Goal: Check status

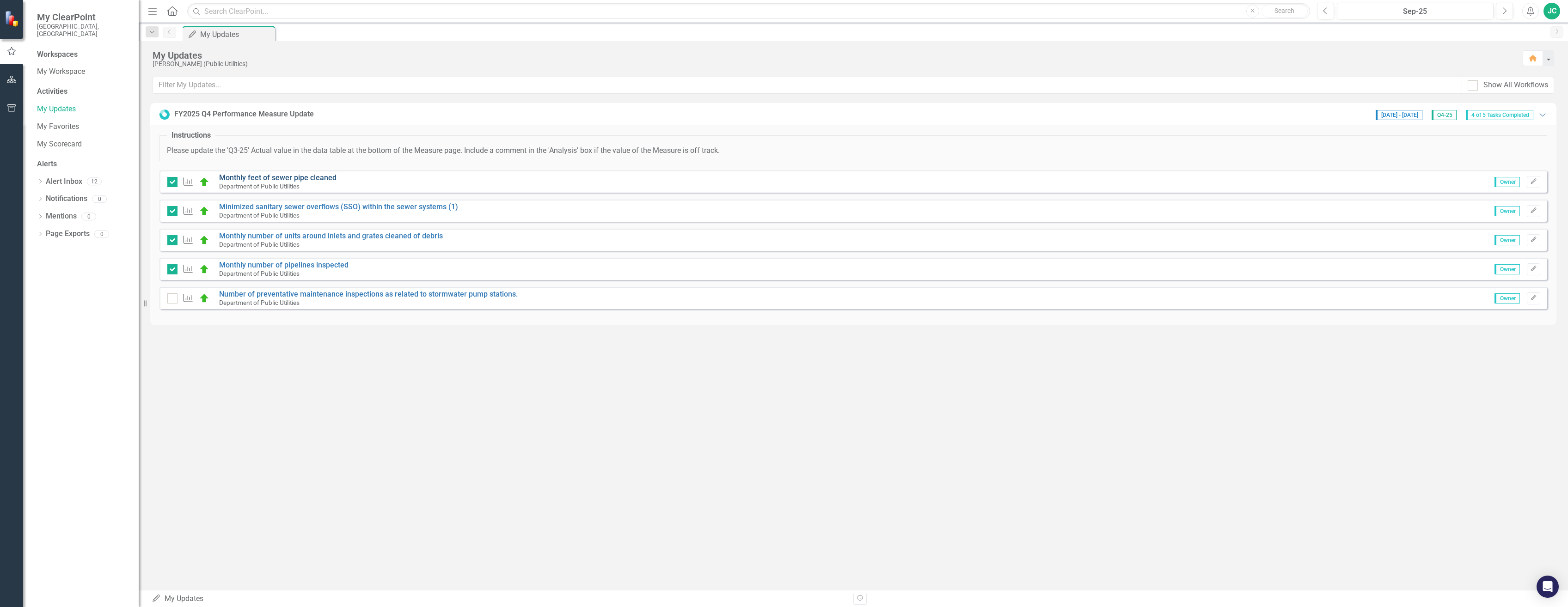
click at [288, 176] on link "Monthly feet of sewer pipe cleaned" at bounding box center [278, 178] width 117 height 9
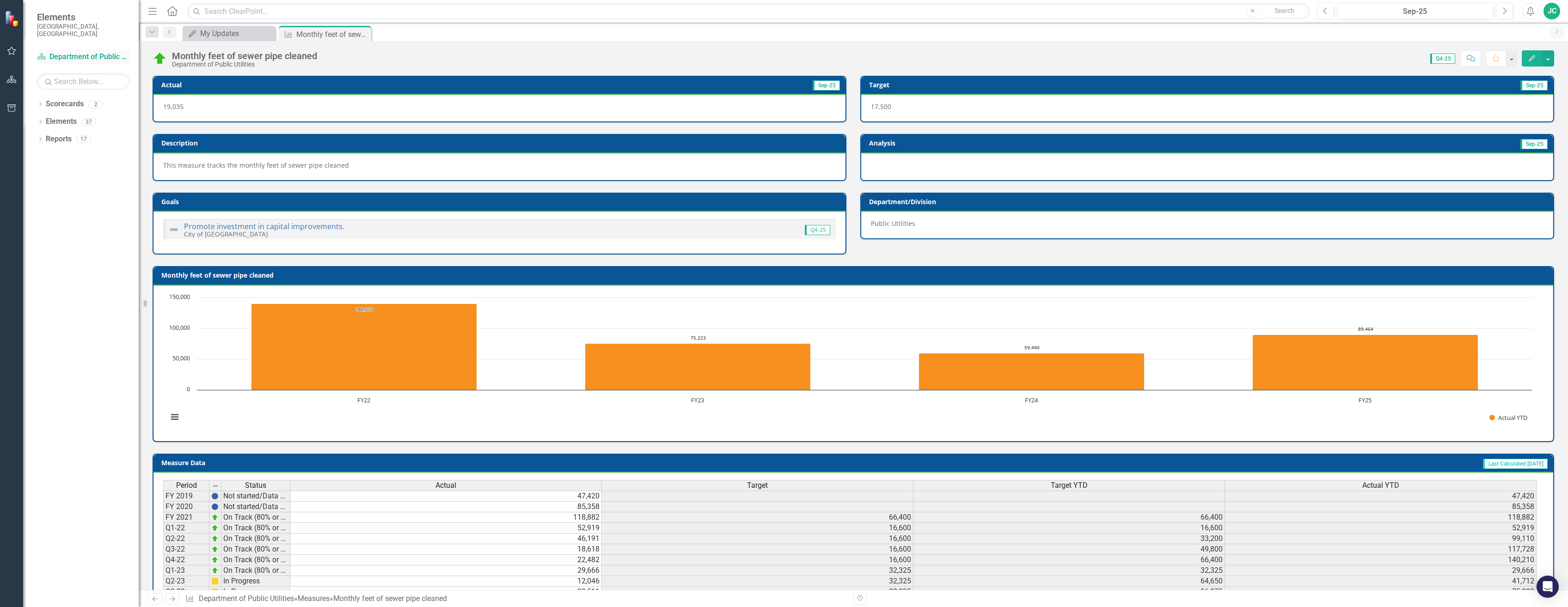
click at [60, 52] on link "Scorecard Department of Public Utilities" at bounding box center [83, 57] width 93 height 10
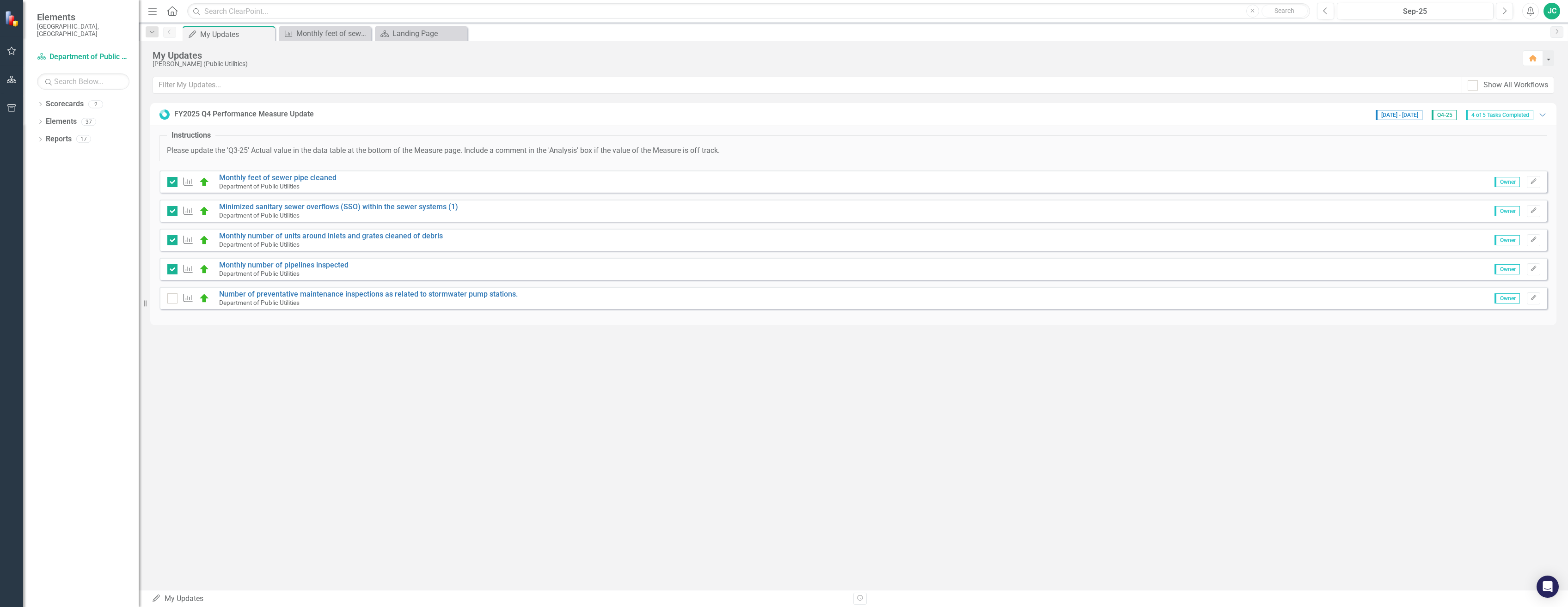
click at [229, 113] on div "FY2025 Q4 Performance Measure Update" at bounding box center [243, 114] width 139 height 10
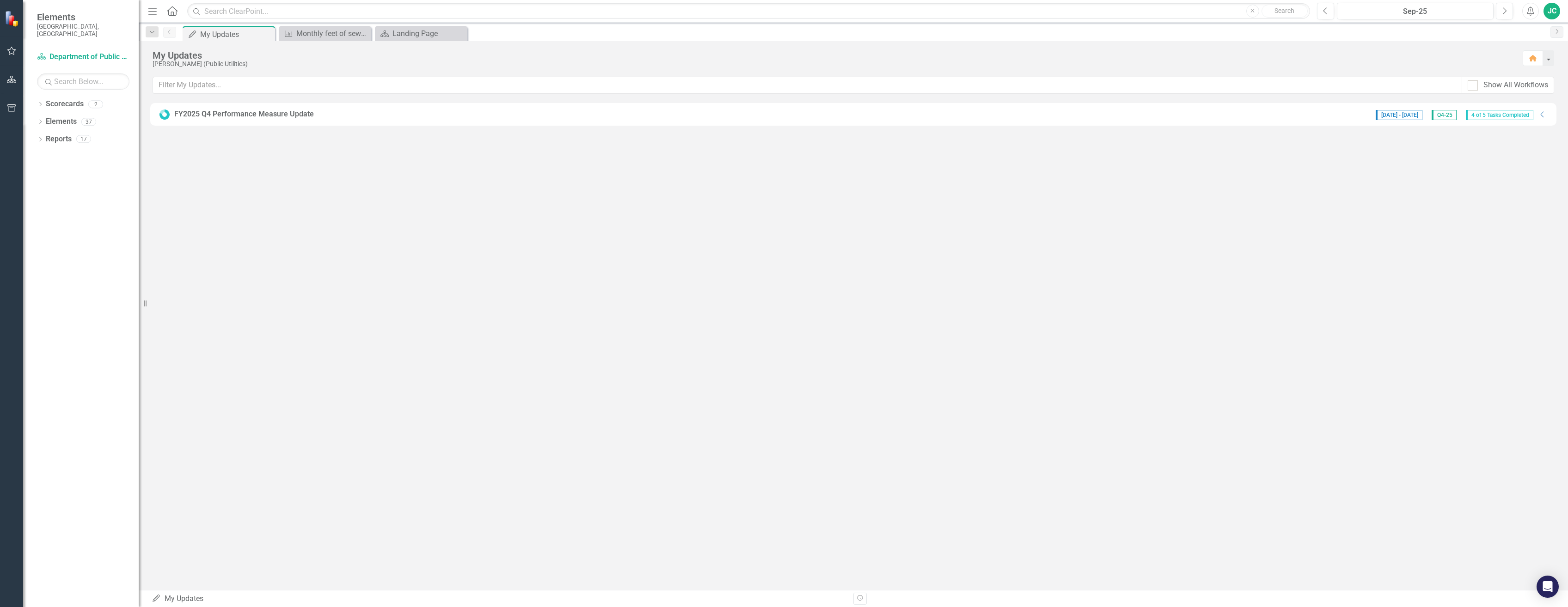
click at [234, 109] on div "FY2025 Q4 Performance Measure Update" at bounding box center [243, 114] width 139 height 10
